Goal: Go to known website: Access a specific website the user already knows

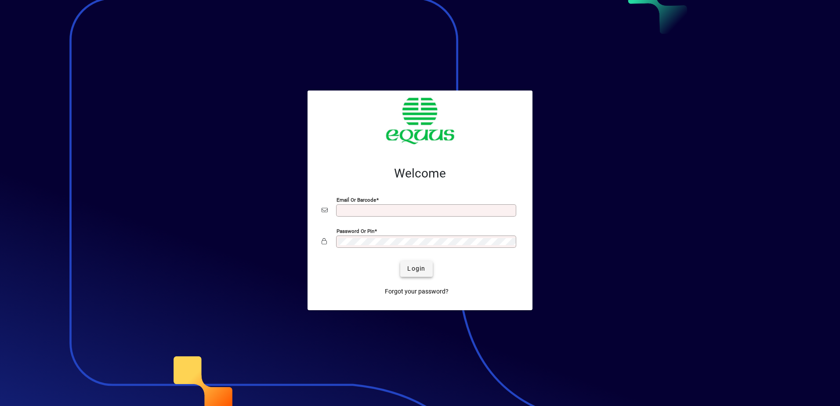
type input "**********"
click at [415, 268] on span "Login" at bounding box center [416, 268] width 18 height 9
